Goal: Transaction & Acquisition: Purchase product/service

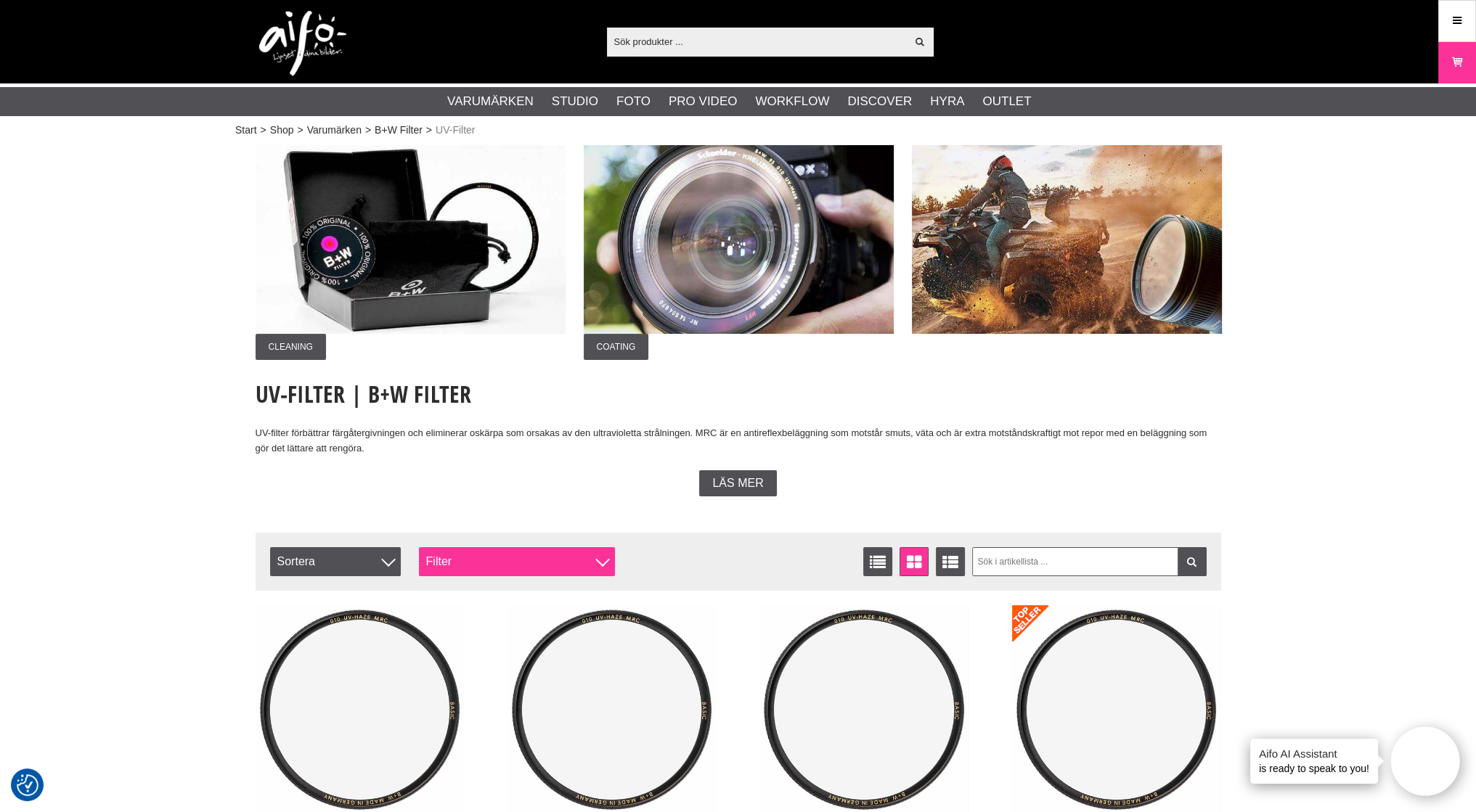
click at [450, 554] on div "Filter" at bounding box center [516, 562] width 196 height 29
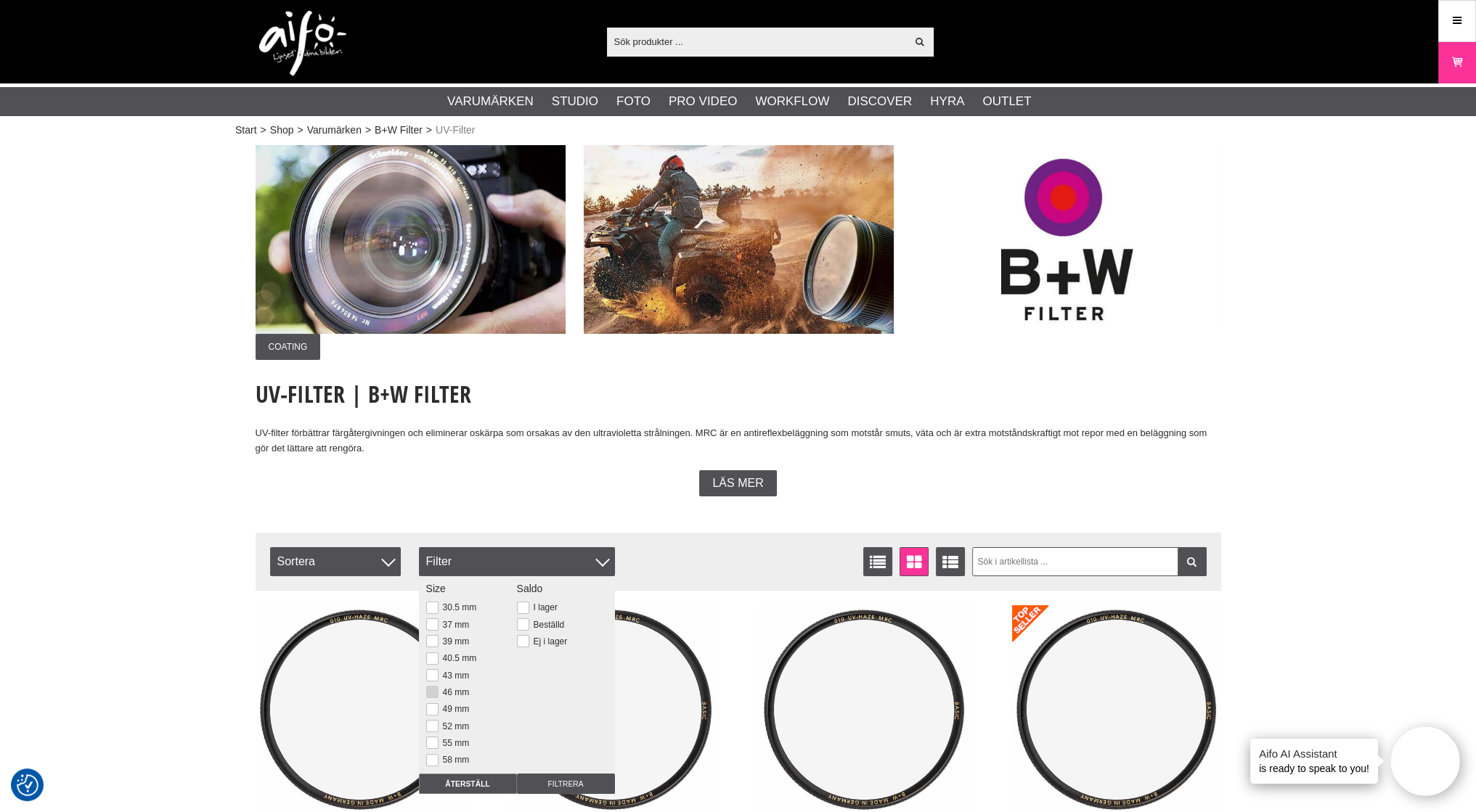
click at [435, 689] on button at bounding box center [433, 692] width 13 height 13
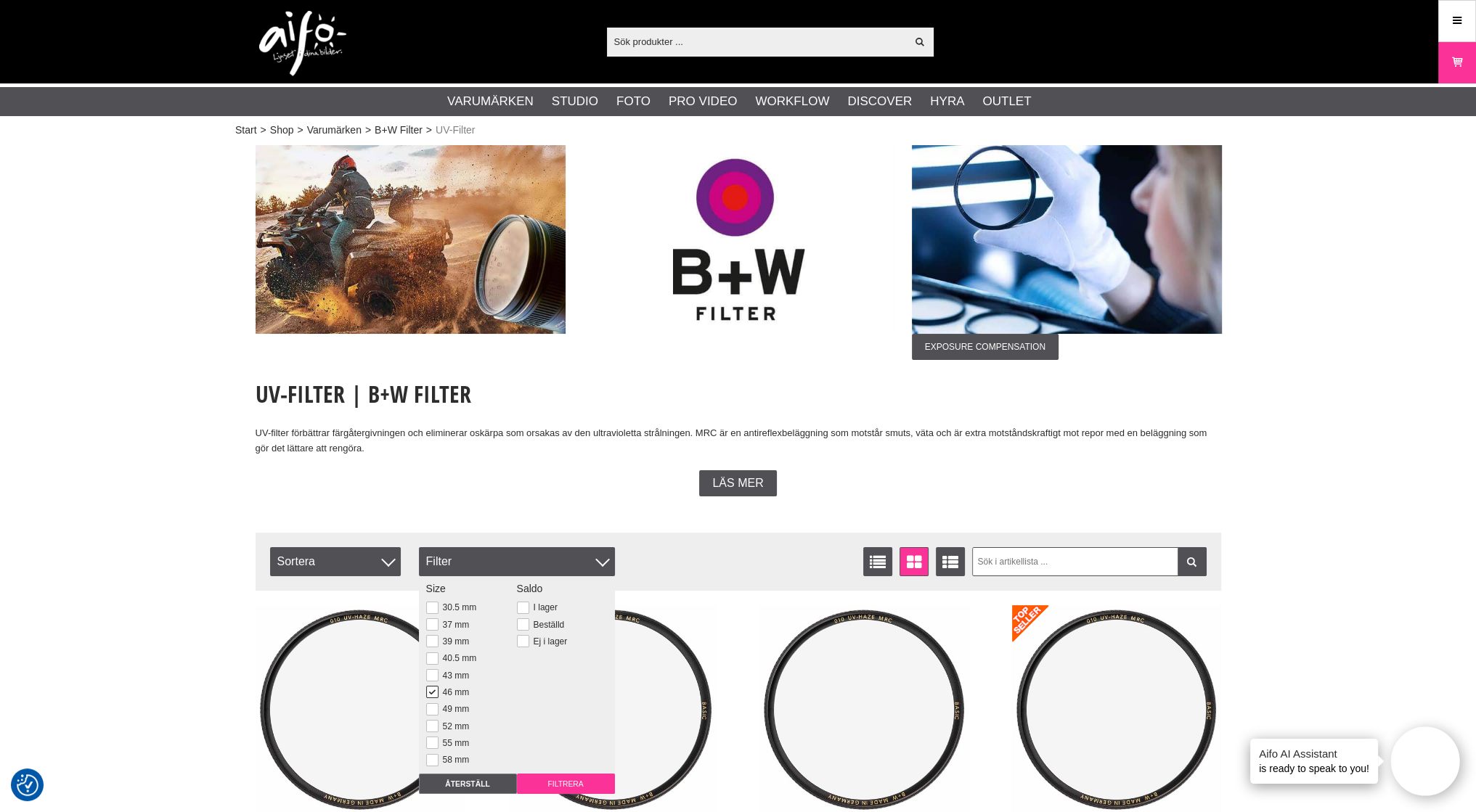
click at [559, 782] on input "Filtrera" at bounding box center [566, 783] width 98 height 21
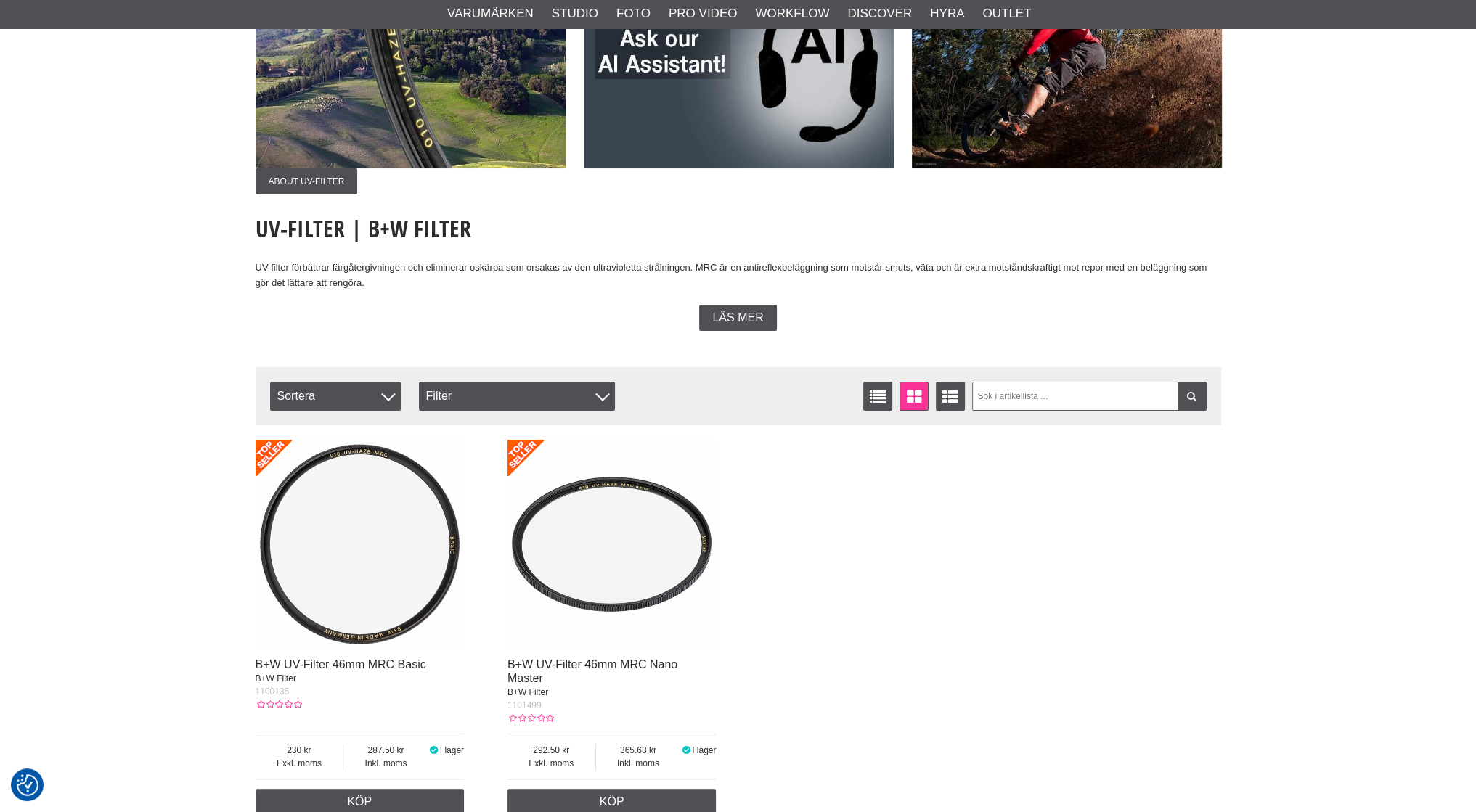
scroll to position [363, 0]
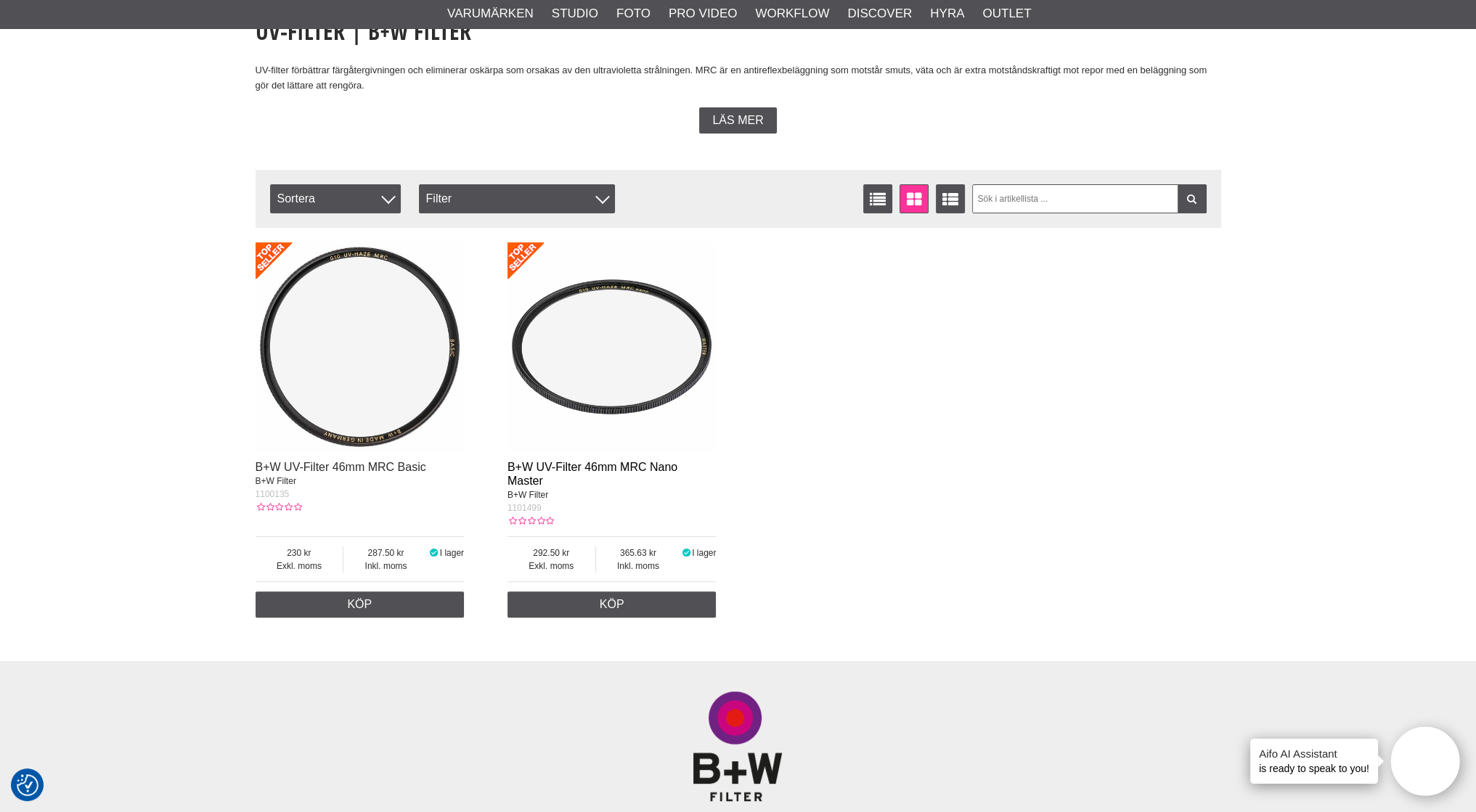
click at [517, 465] on link "B+W UV-Filter 46mm MRC Nano Master" at bounding box center [592, 474] width 170 height 26
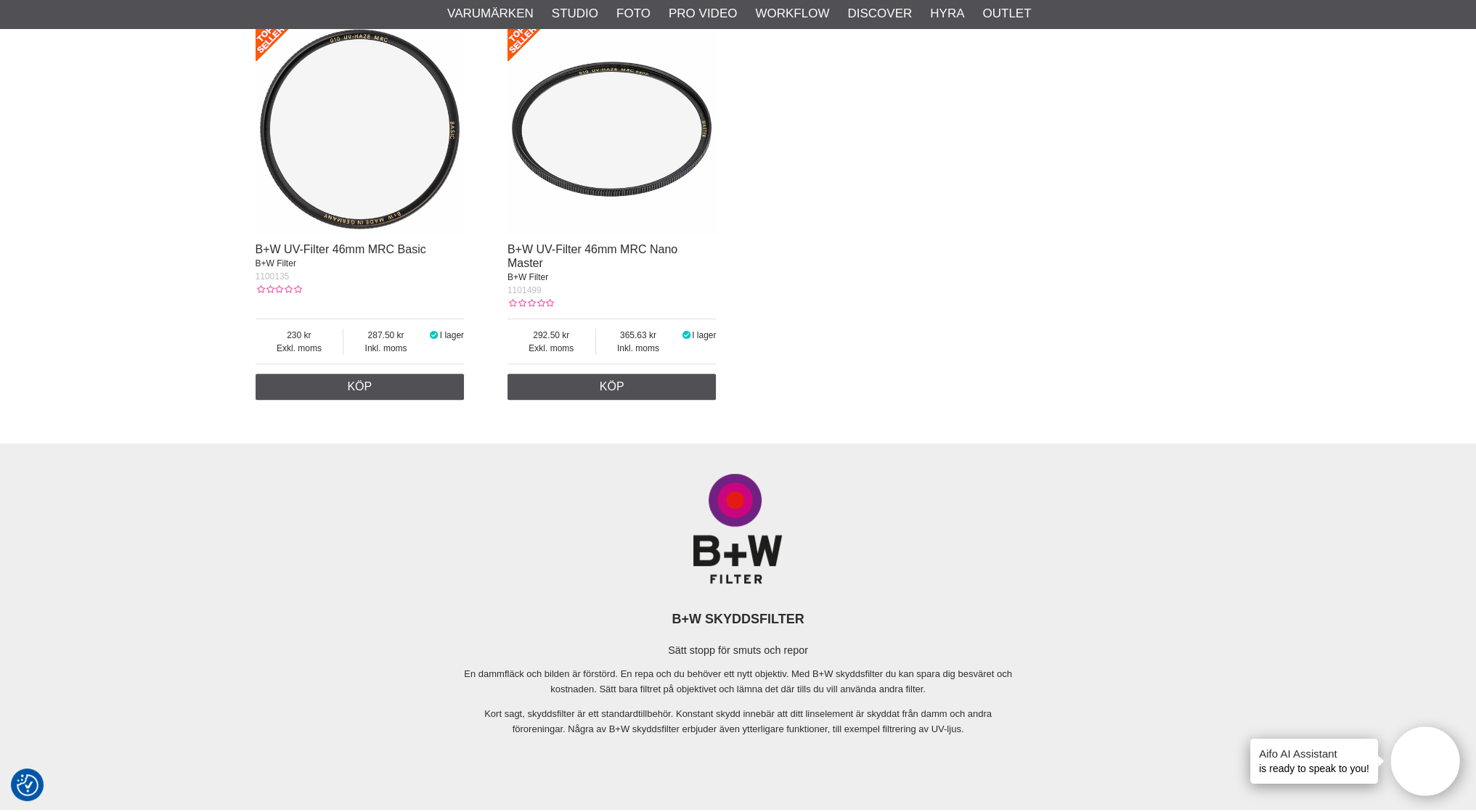
scroll to position [218, 0]
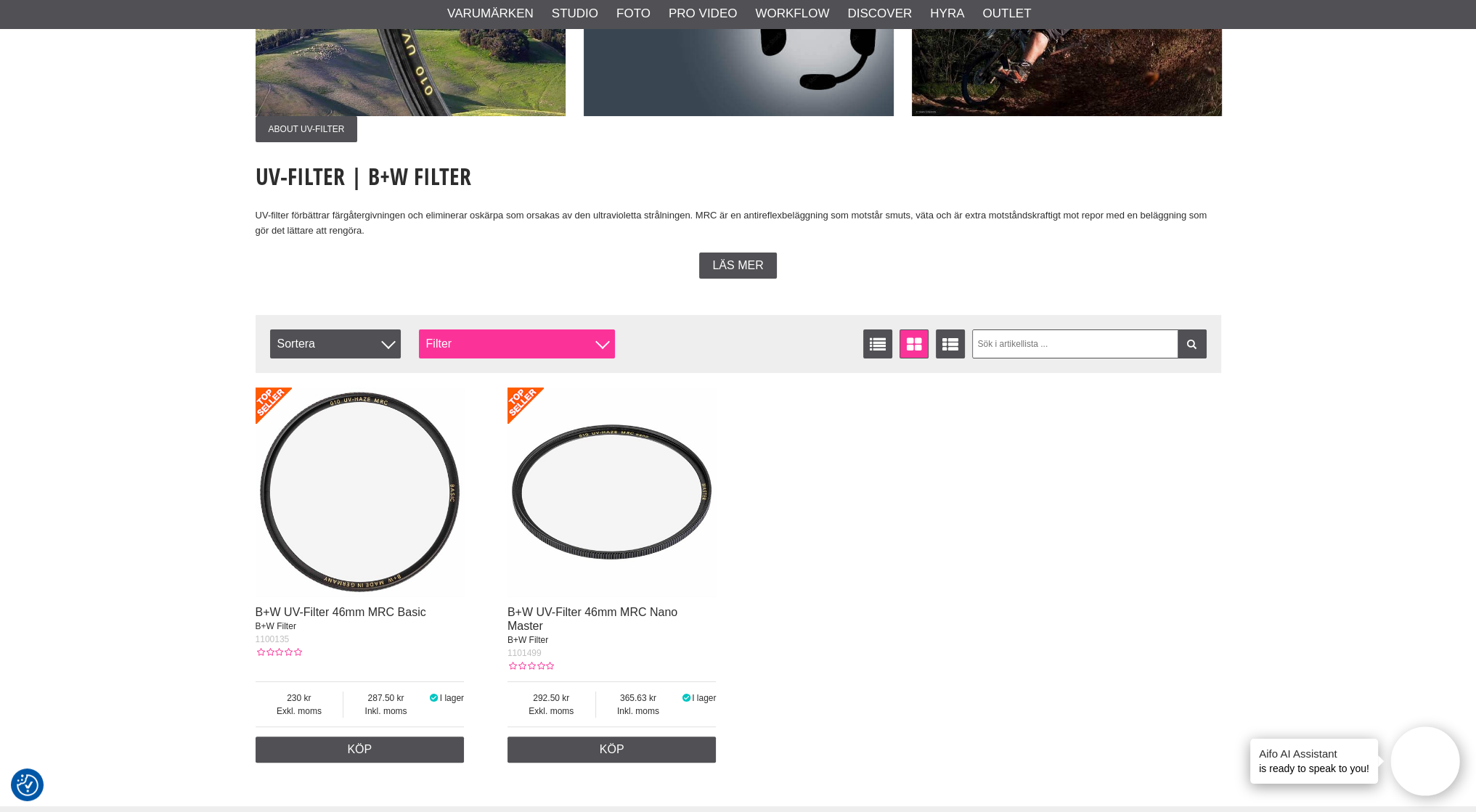
click at [485, 340] on div "Filter" at bounding box center [516, 344] width 196 height 29
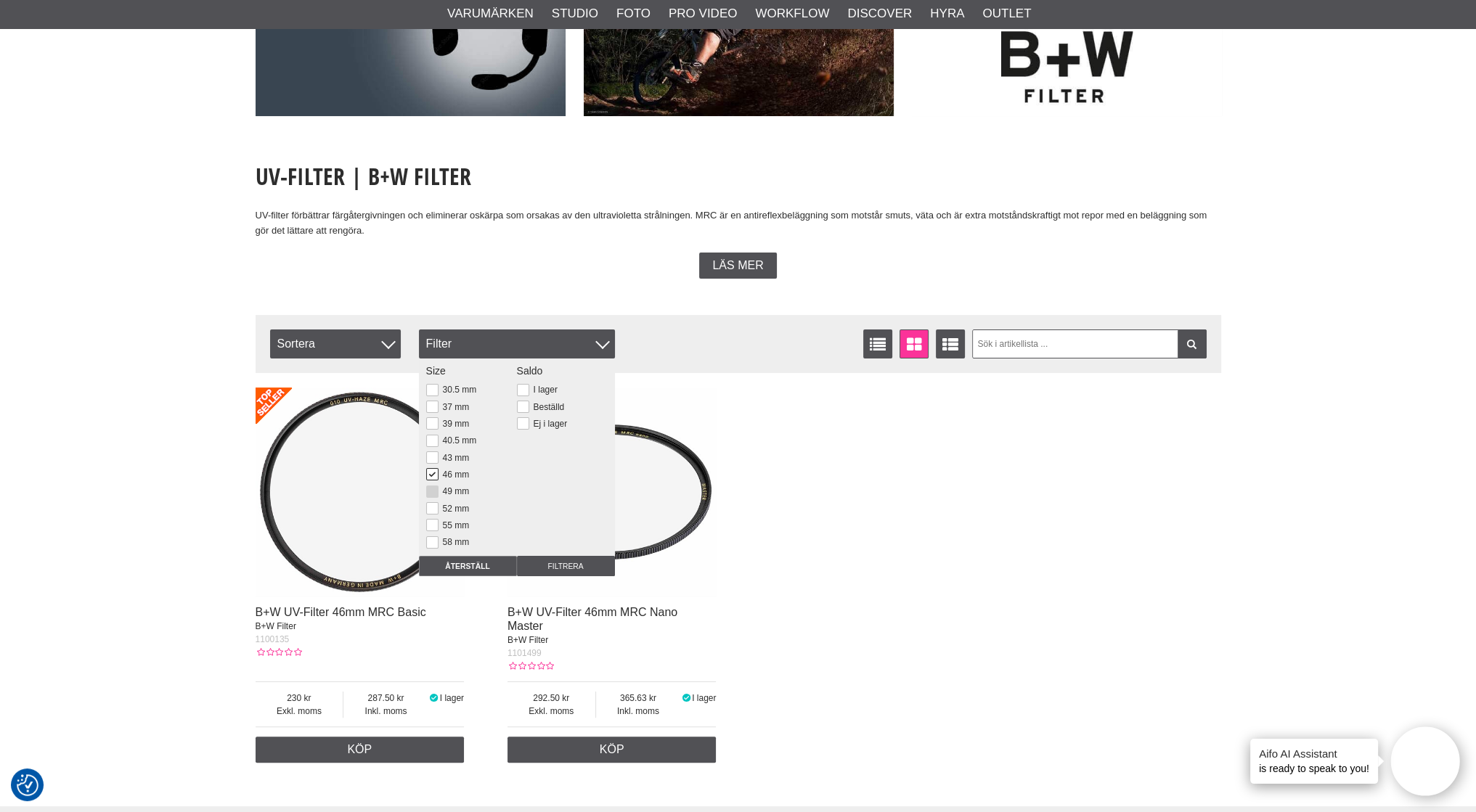
click at [434, 495] on button at bounding box center [433, 492] width 13 height 13
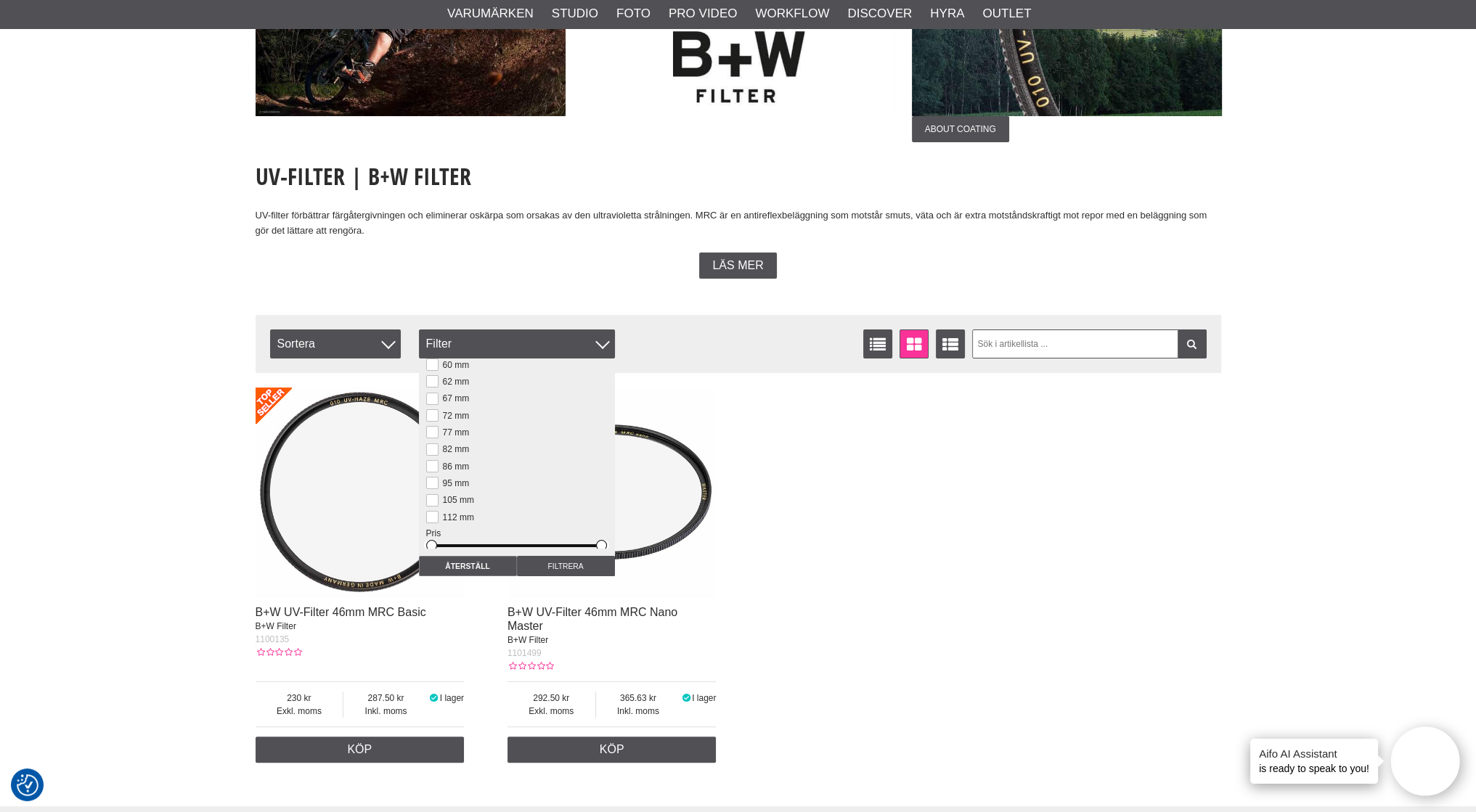
scroll to position [198, 0]
click at [431, 445] on button at bounding box center [433, 447] width 13 height 13
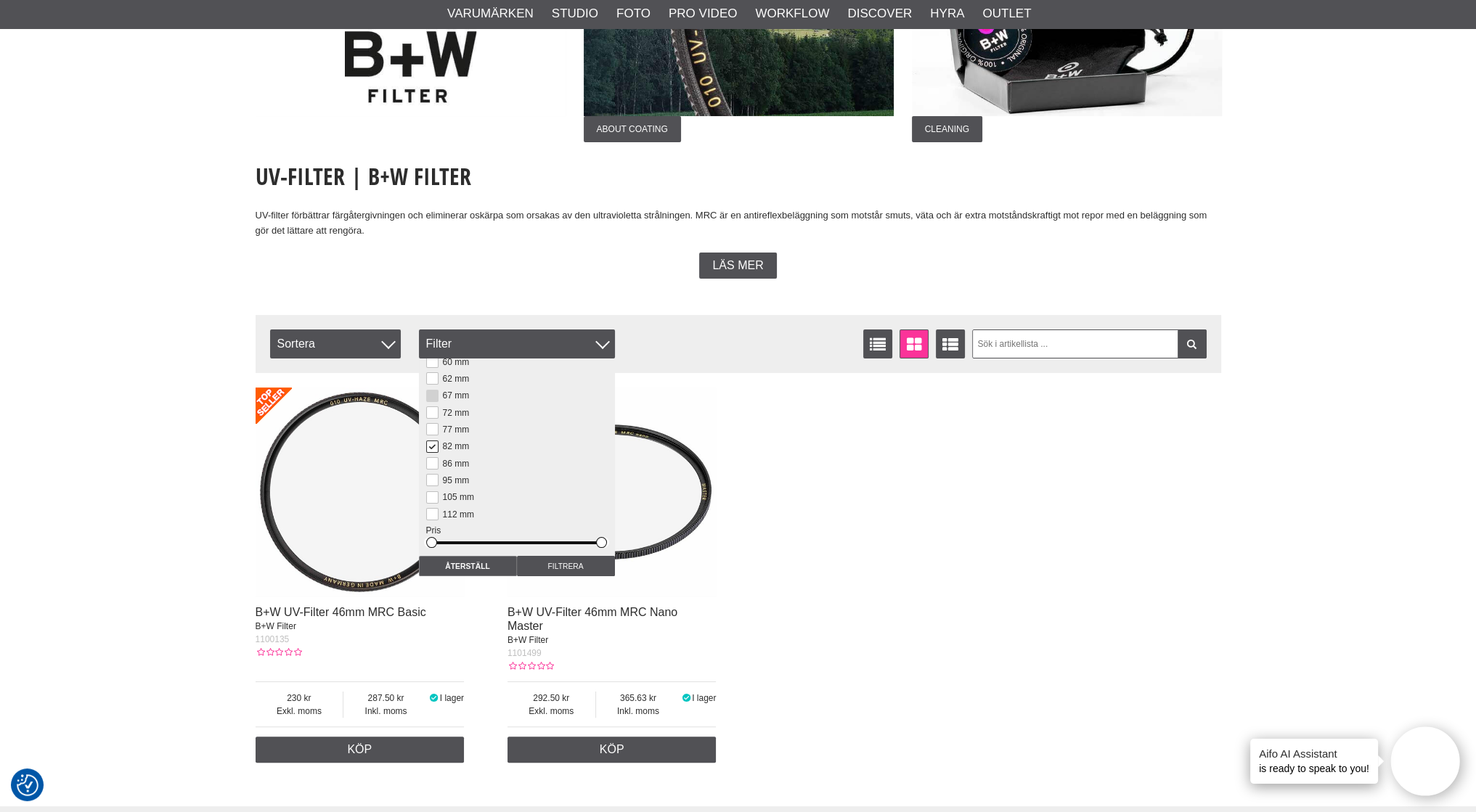
click at [432, 395] on button at bounding box center [433, 396] width 13 height 13
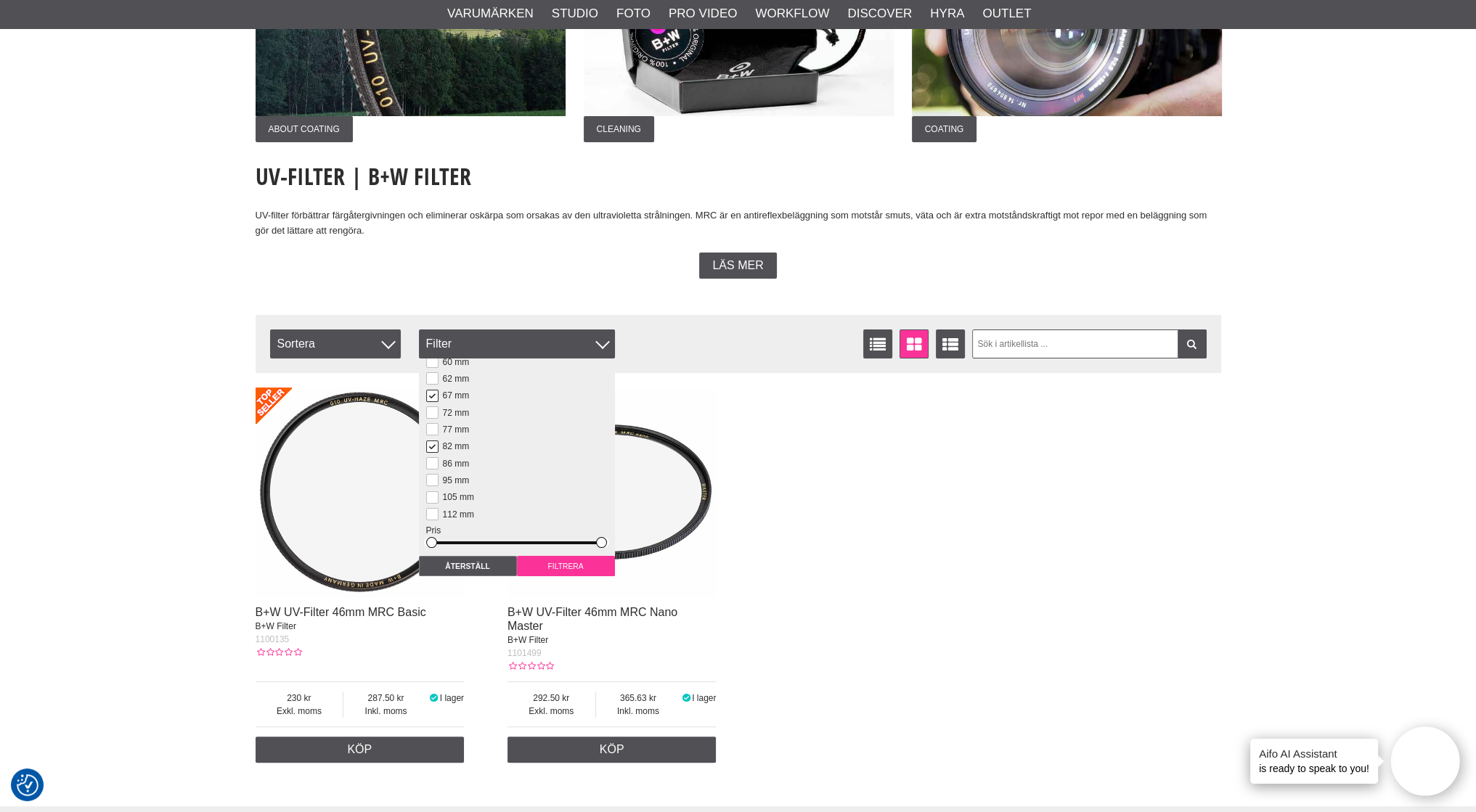
click at [565, 565] on input "Filtrera" at bounding box center [566, 566] width 98 height 21
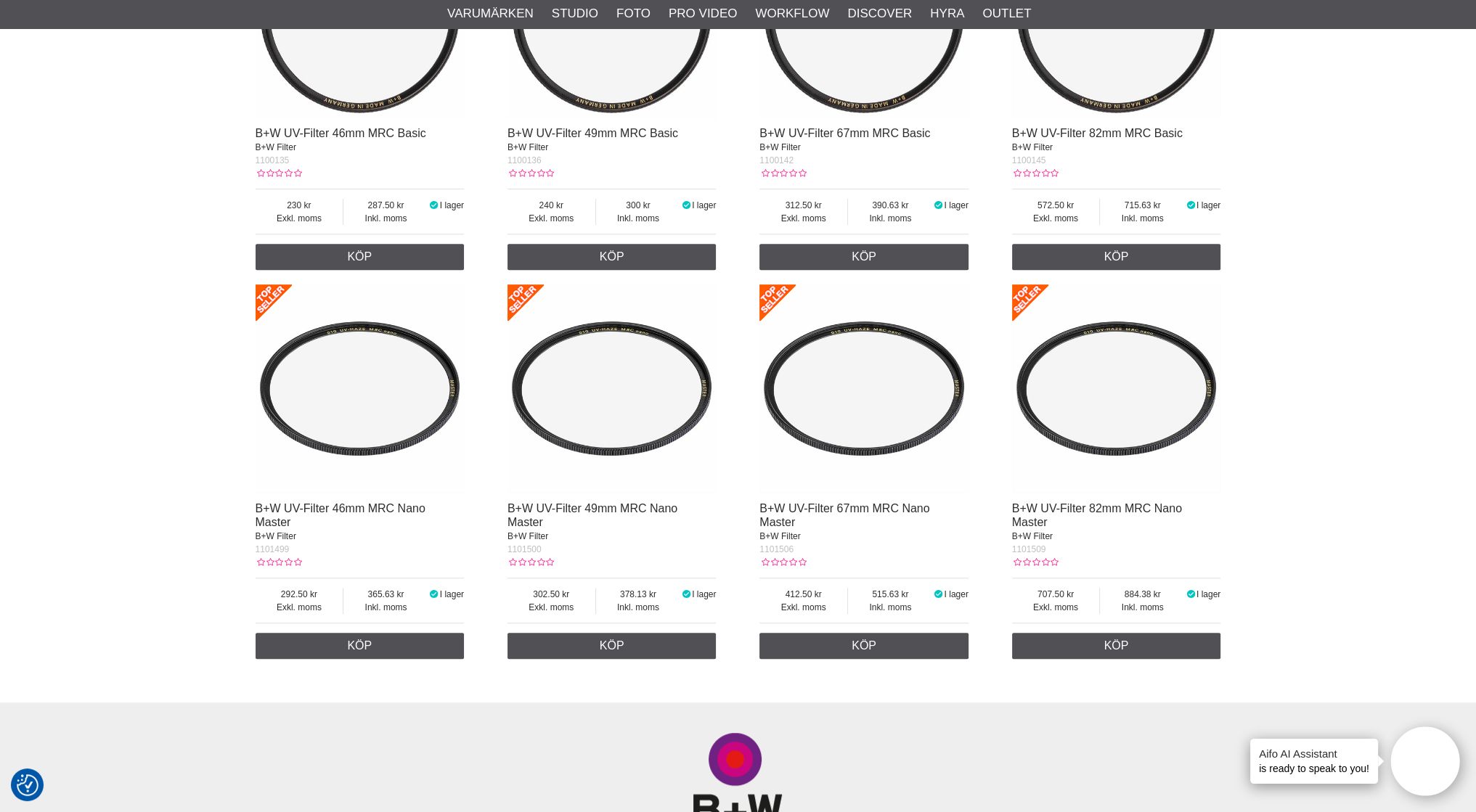
scroll to position [654, 0]
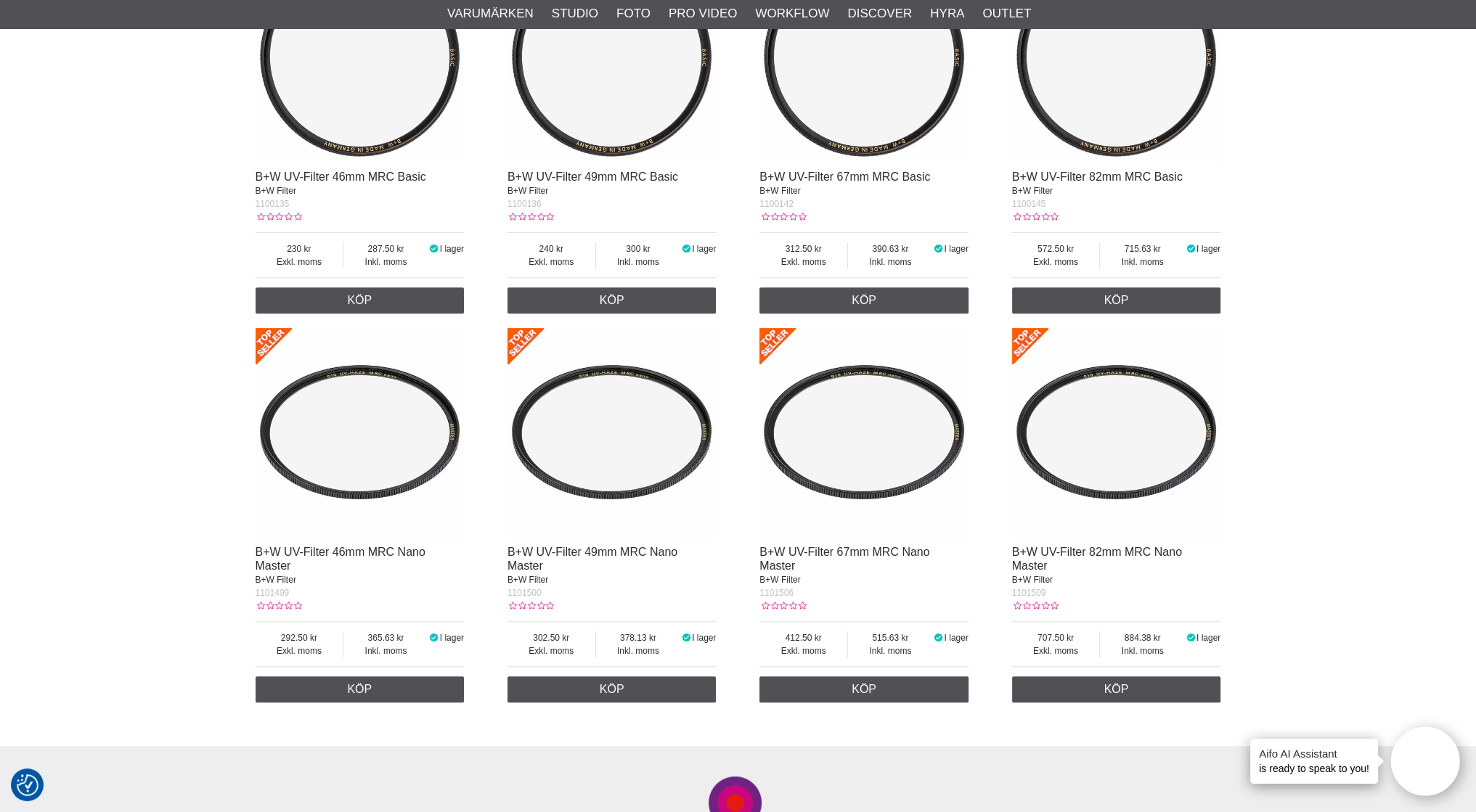
click at [513, 582] on span "B+W Filter" at bounding box center [527, 579] width 40 height 10
click at [517, 571] on link "B+W UV-Filter 49mm MRC Nano Master" at bounding box center [592, 559] width 170 height 26
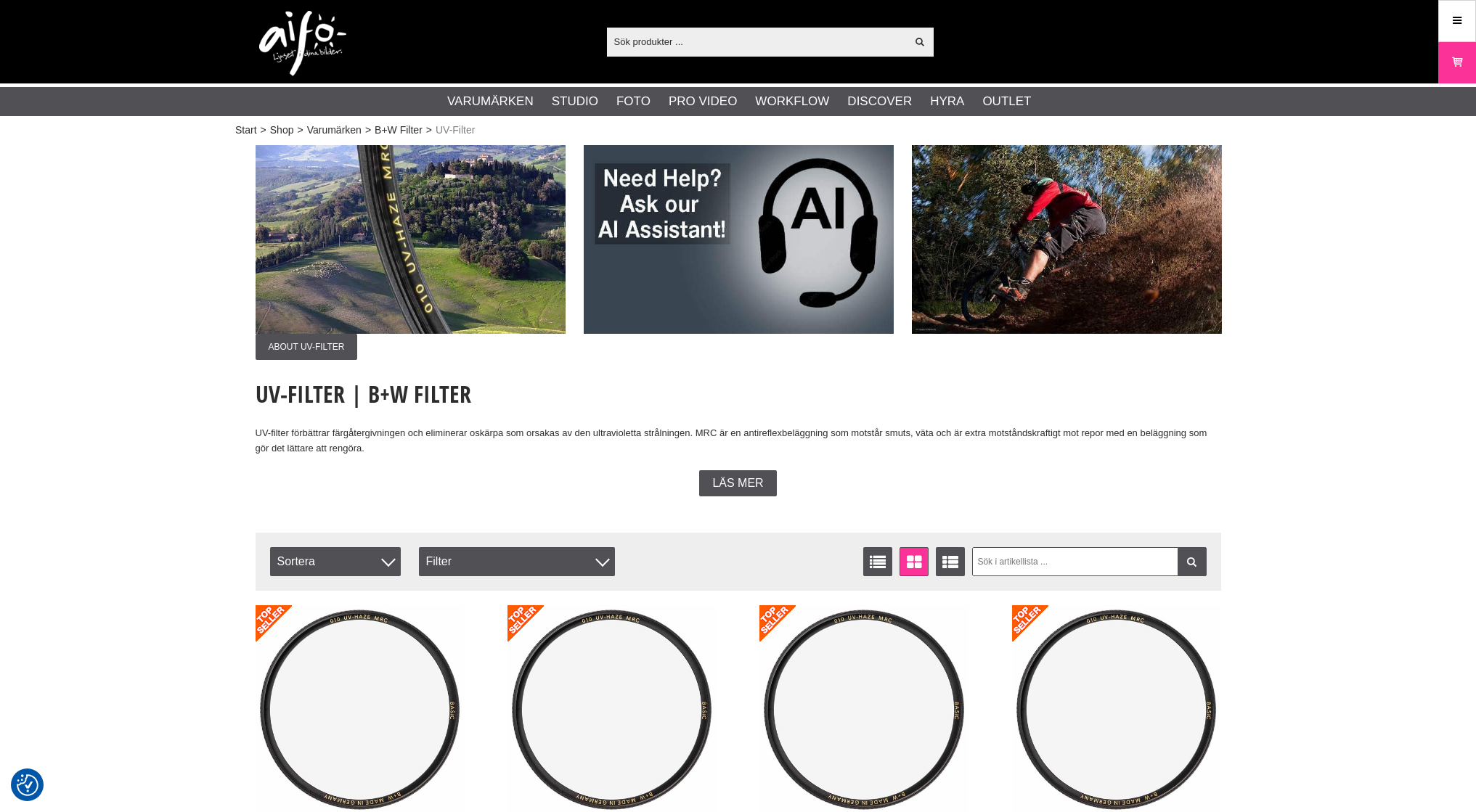
scroll to position [654, 0]
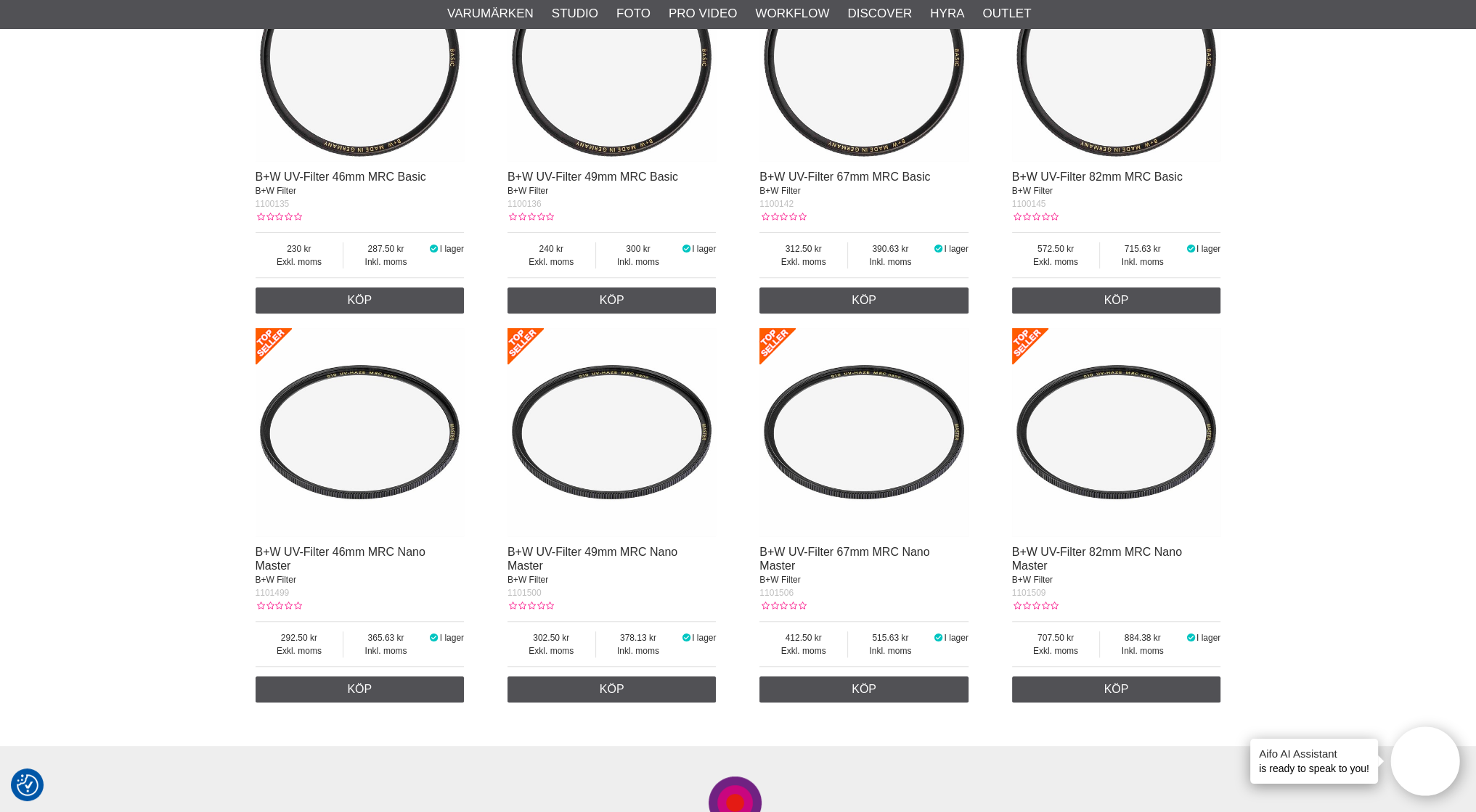
click at [853, 473] on img at bounding box center [864, 433] width 209 height 209
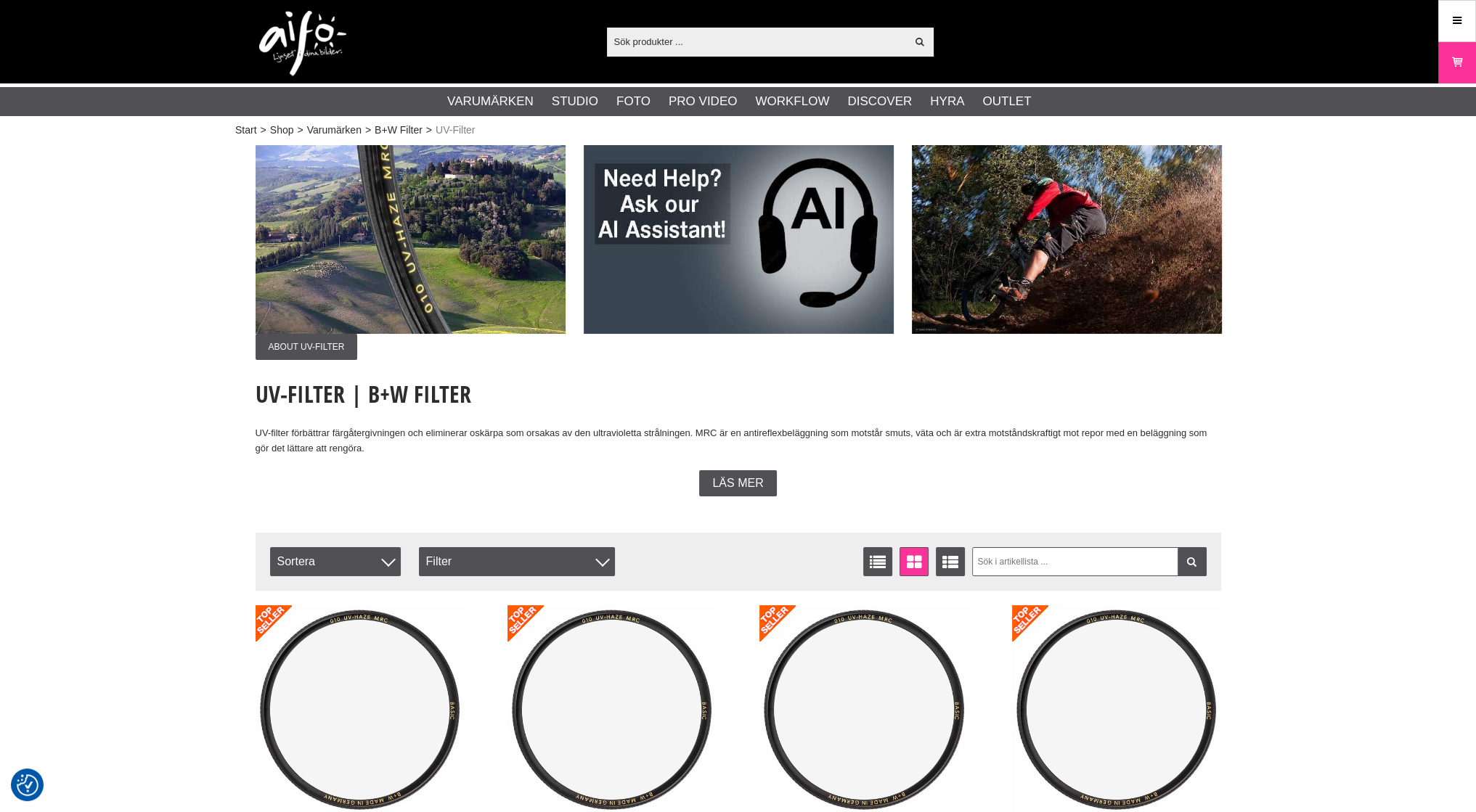
scroll to position [654, 0]
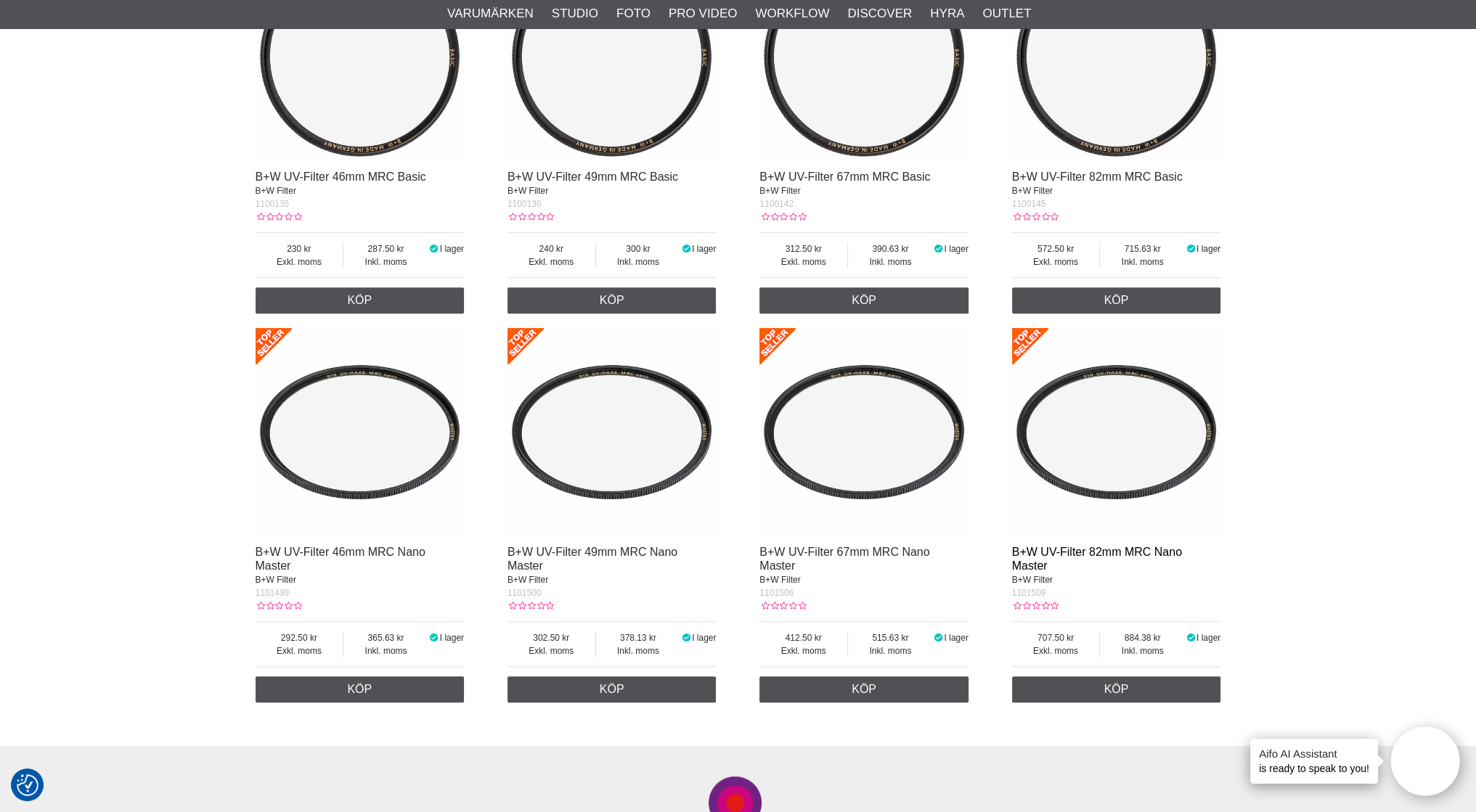
click at [1103, 551] on link "B+W UV-Filter 82mm MRC Nano Master" at bounding box center [1098, 559] width 170 height 26
